Goal: Navigation & Orientation: Find specific page/section

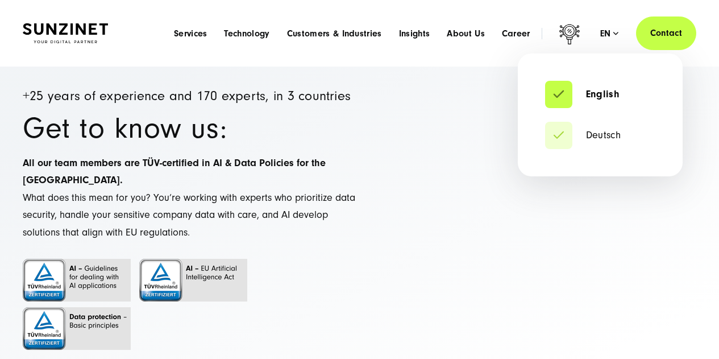
click at [613, 37] on div "en" at bounding box center [609, 33] width 19 height 11
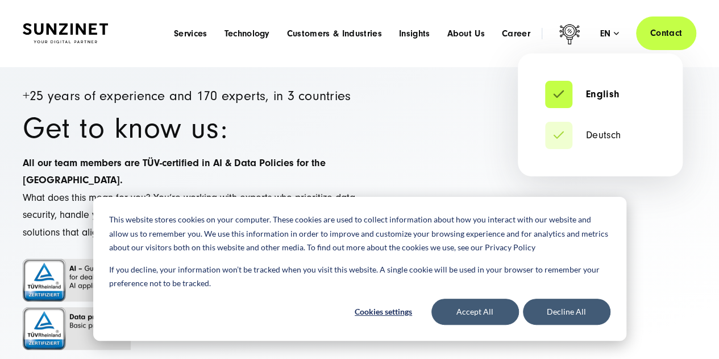
click at [580, 126] on li "Deutsch" at bounding box center [600, 135] width 110 height 27
click at [568, 135] on link "Deutsch" at bounding box center [583, 135] width 76 height 11
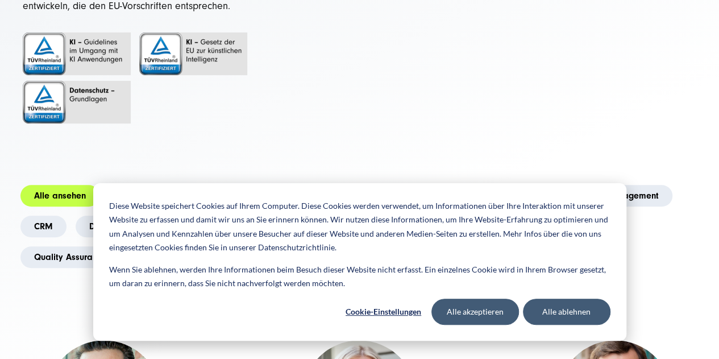
scroll to position [227, 0]
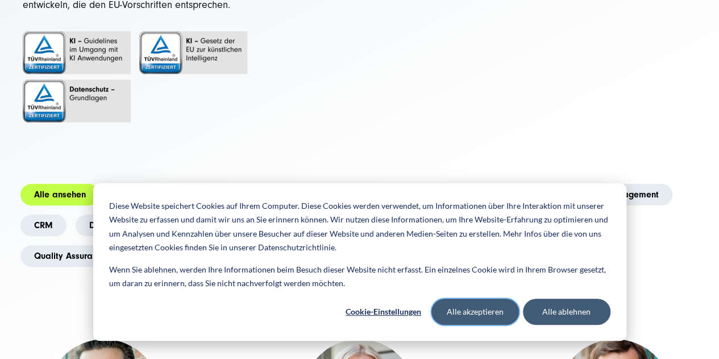
click at [451, 307] on button "Alle akzeptieren" at bounding box center [475, 311] width 88 height 26
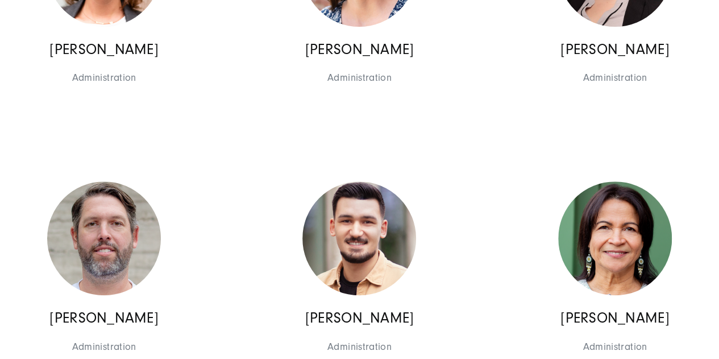
scroll to position [6819, 0]
